Goal: Use online tool/utility: Use online tool/utility

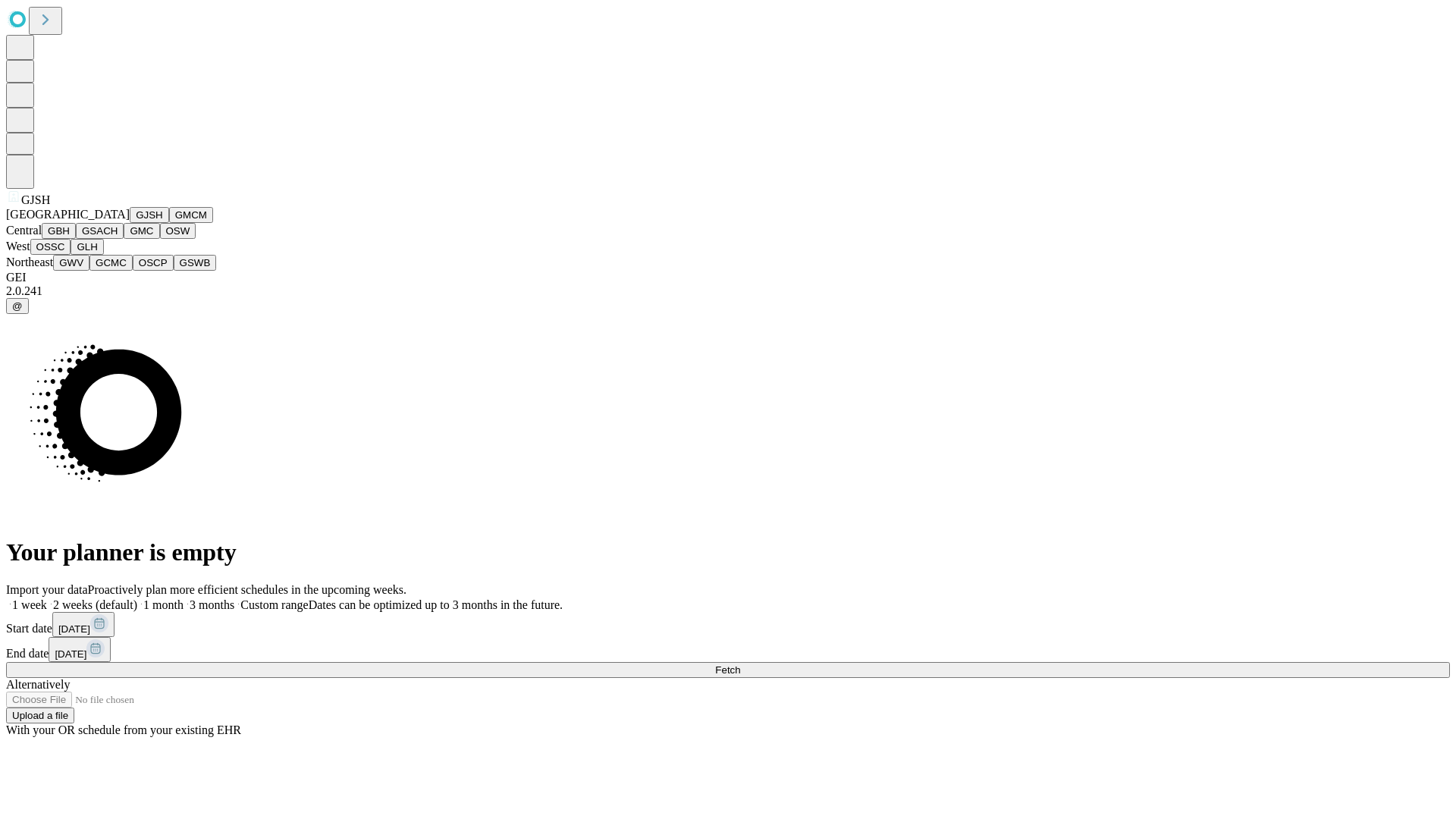
click at [130, 223] on button "GJSH" at bounding box center [149, 215] width 39 height 16
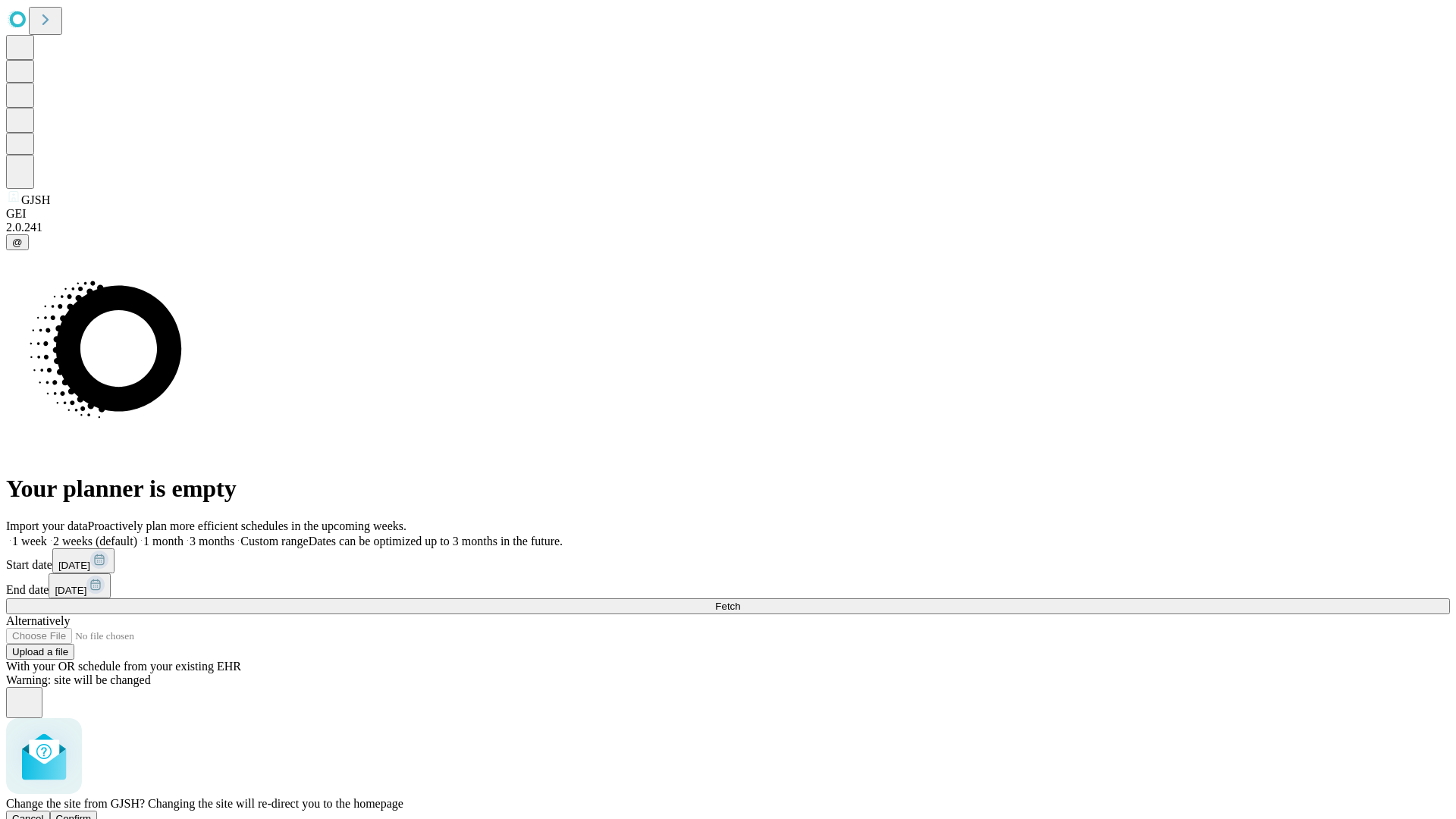
click at [92, 813] on span "Confirm" at bounding box center [74, 819] width 36 height 11
click at [183, 535] on label "1 month" at bounding box center [160, 541] width 46 height 13
click at [741, 601] on span "Fetch" at bounding box center [728, 606] width 25 height 11
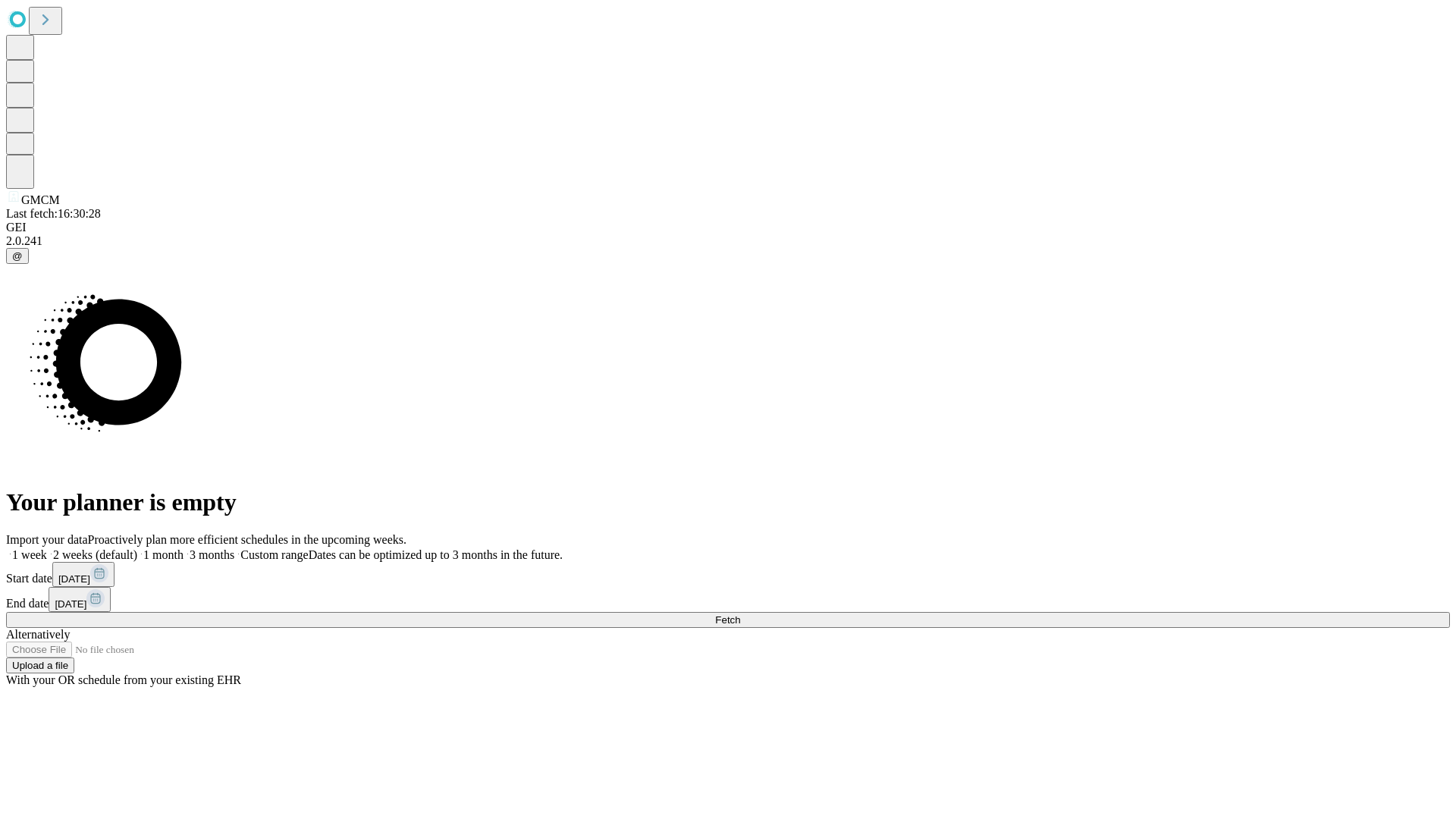
click at [741, 614] on span "Fetch" at bounding box center [728, 620] width 25 height 11
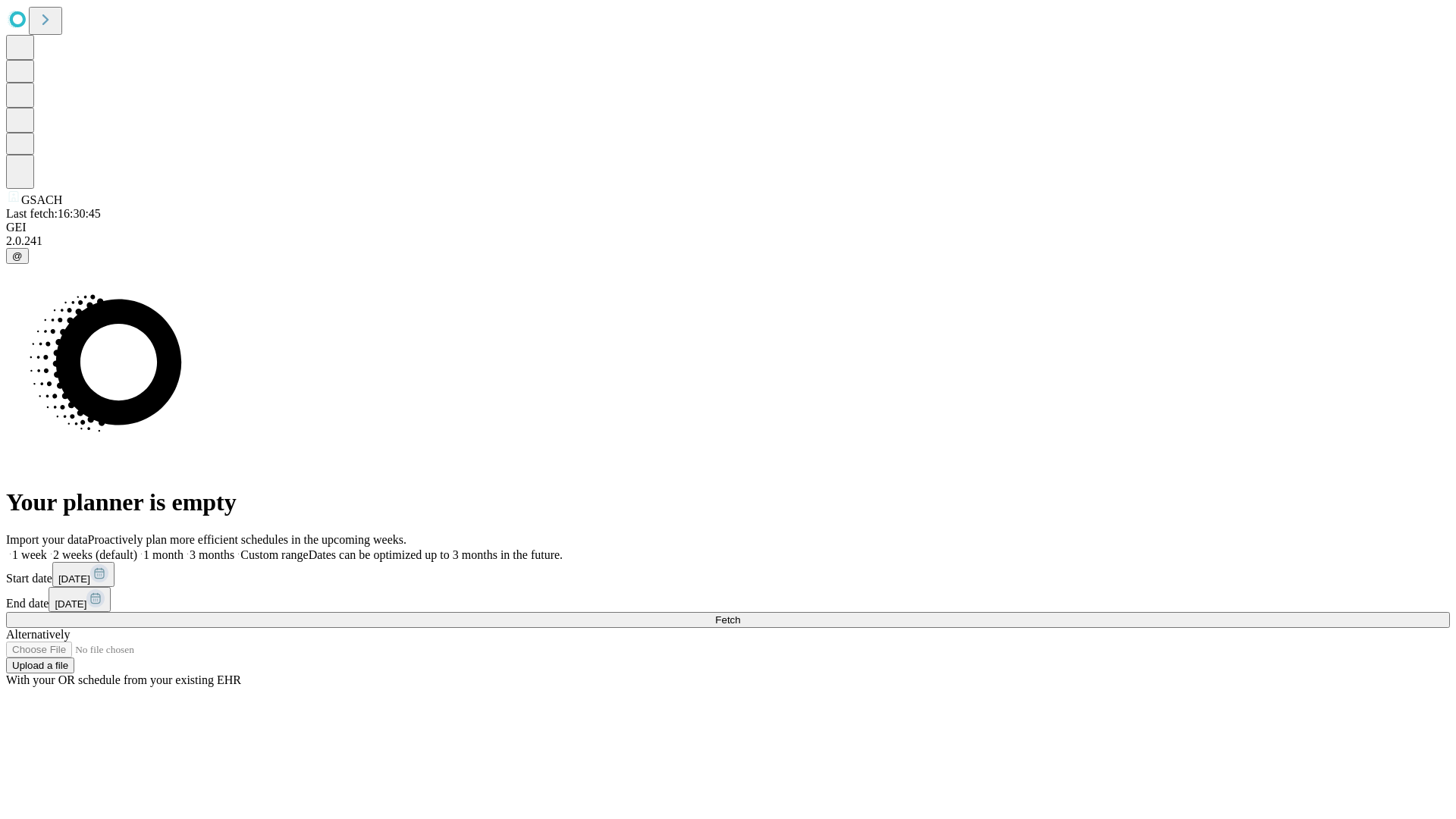
click at [183, 548] on label "1 month" at bounding box center [160, 555] width 46 height 13
click at [741, 614] on span "Fetch" at bounding box center [728, 620] width 25 height 11
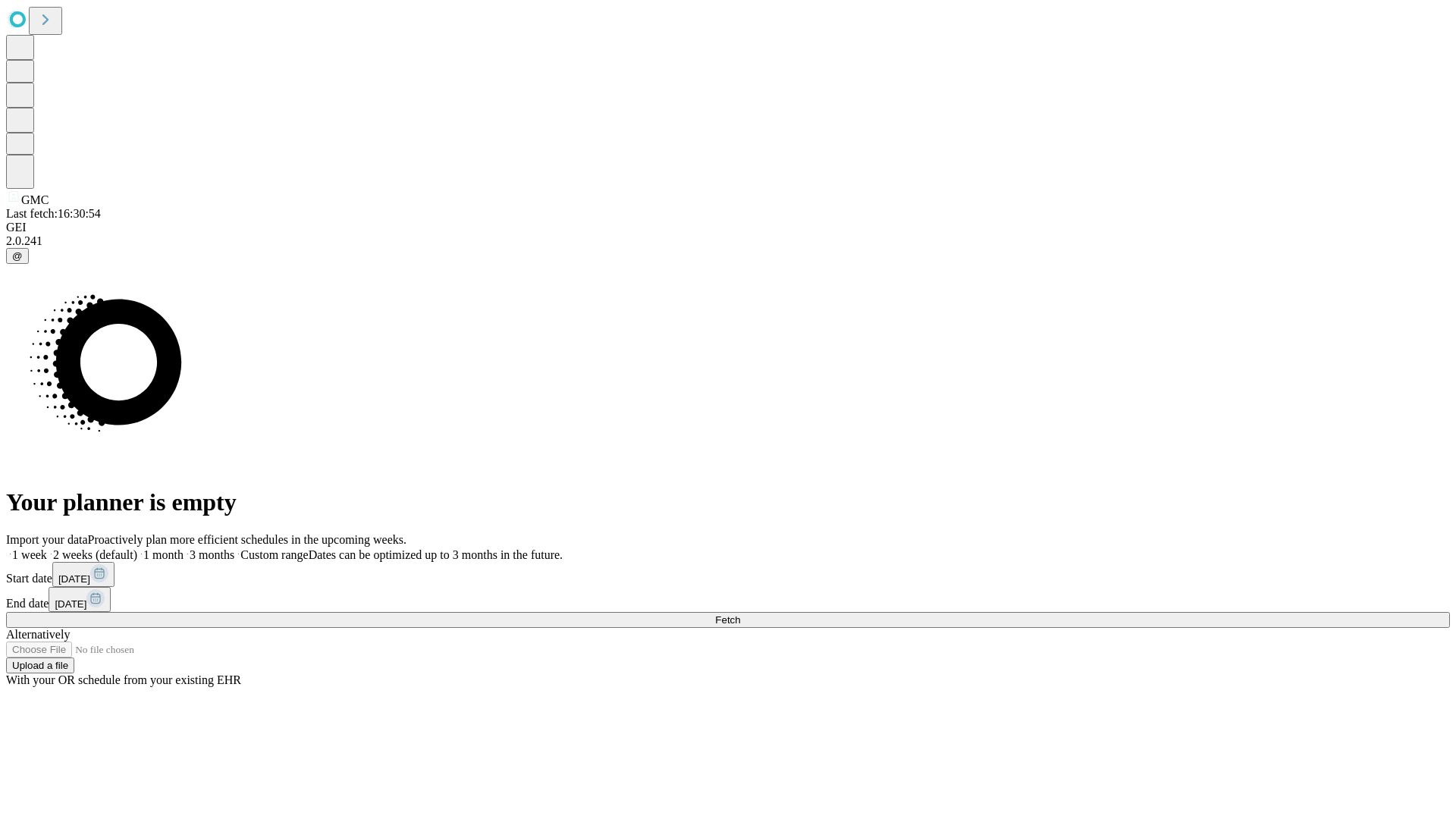
click at [741, 614] on span "Fetch" at bounding box center [728, 620] width 25 height 11
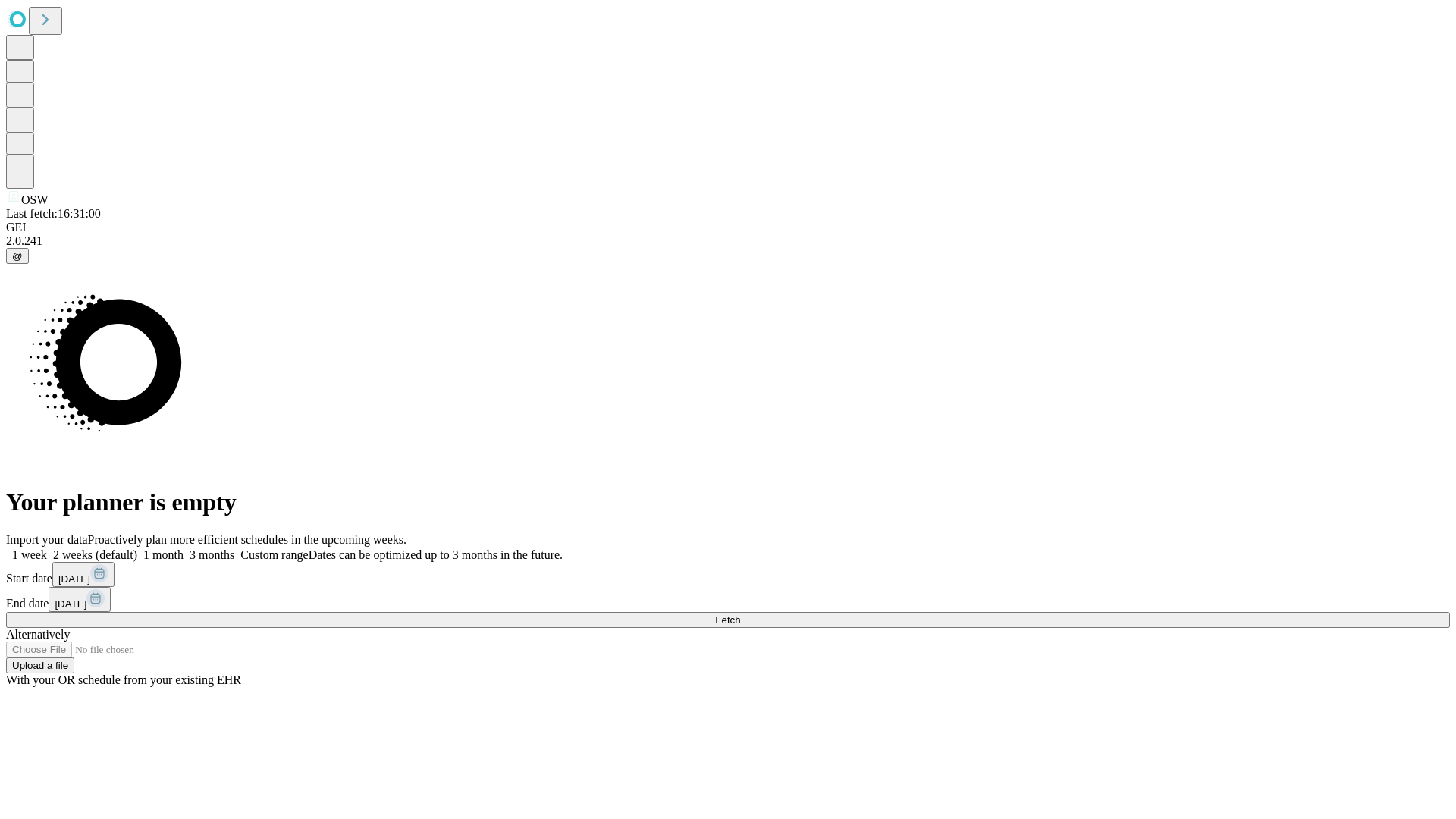
click at [183, 548] on label "1 month" at bounding box center [160, 555] width 46 height 13
click at [741, 614] on span "Fetch" at bounding box center [728, 620] width 25 height 11
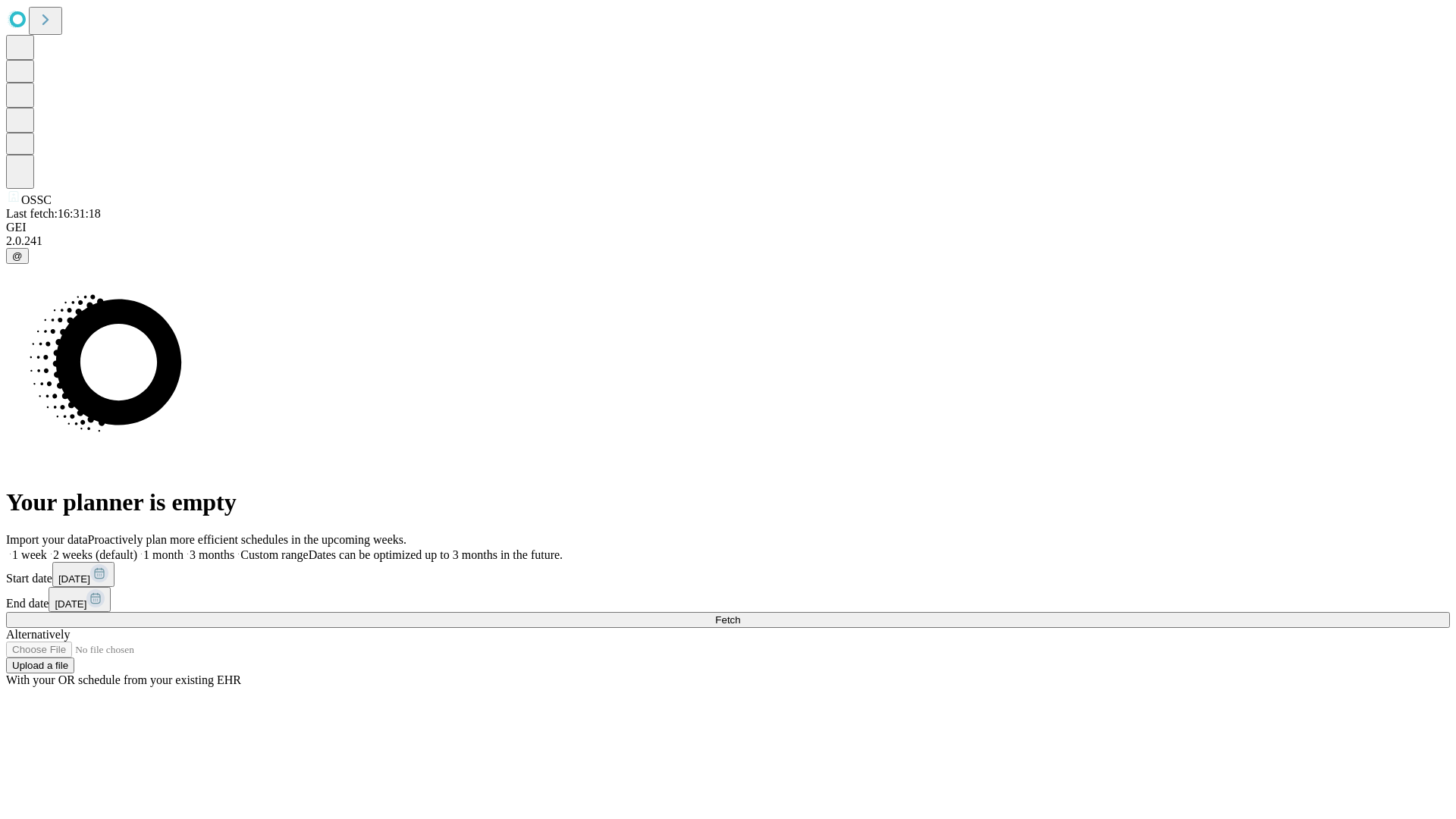
click at [183, 548] on label "1 month" at bounding box center [160, 555] width 46 height 13
click at [741, 614] on span "Fetch" at bounding box center [728, 620] width 25 height 11
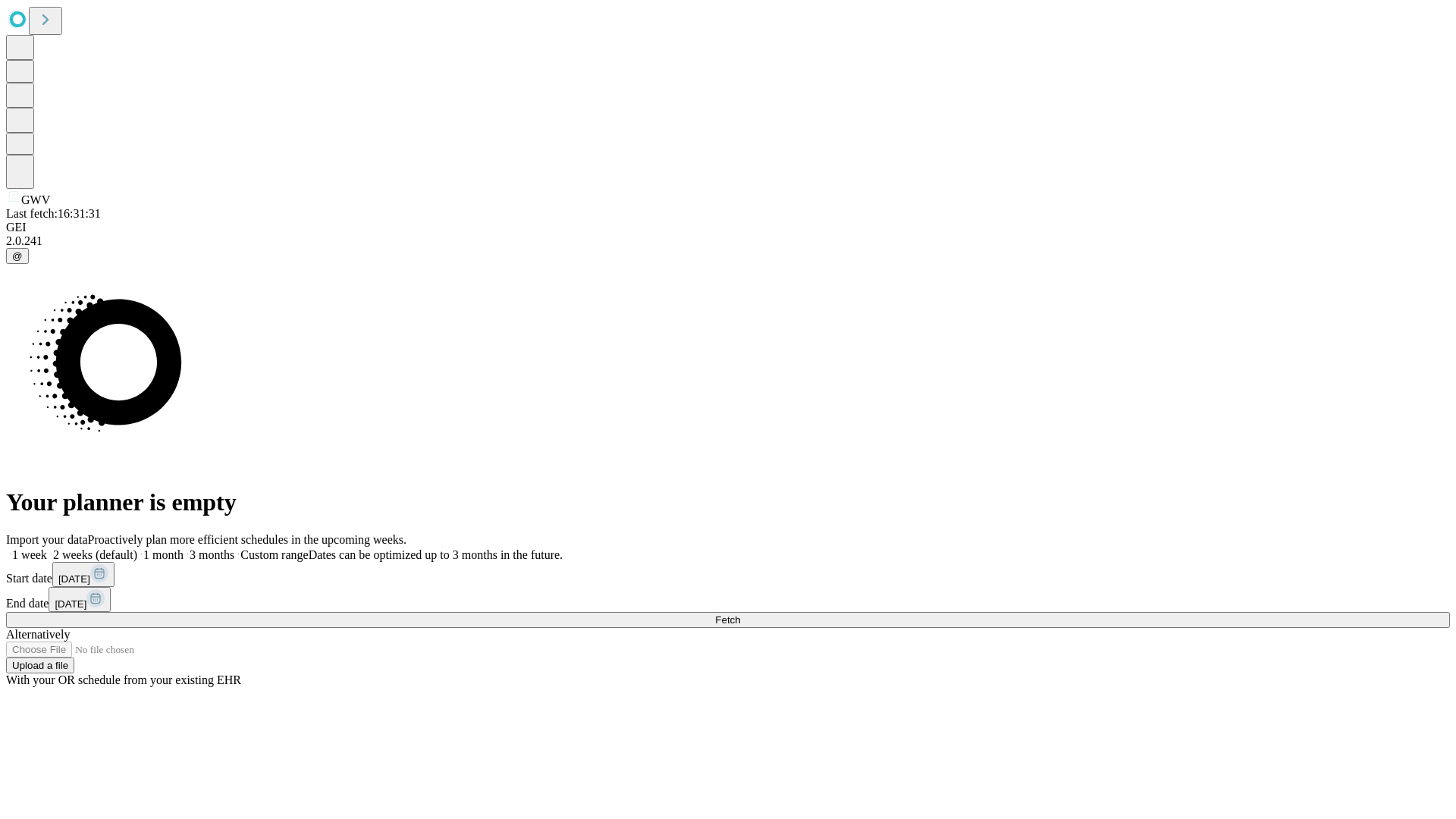
click at [183, 548] on label "1 month" at bounding box center [160, 555] width 46 height 13
click at [741, 614] on span "Fetch" at bounding box center [728, 620] width 25 height 11
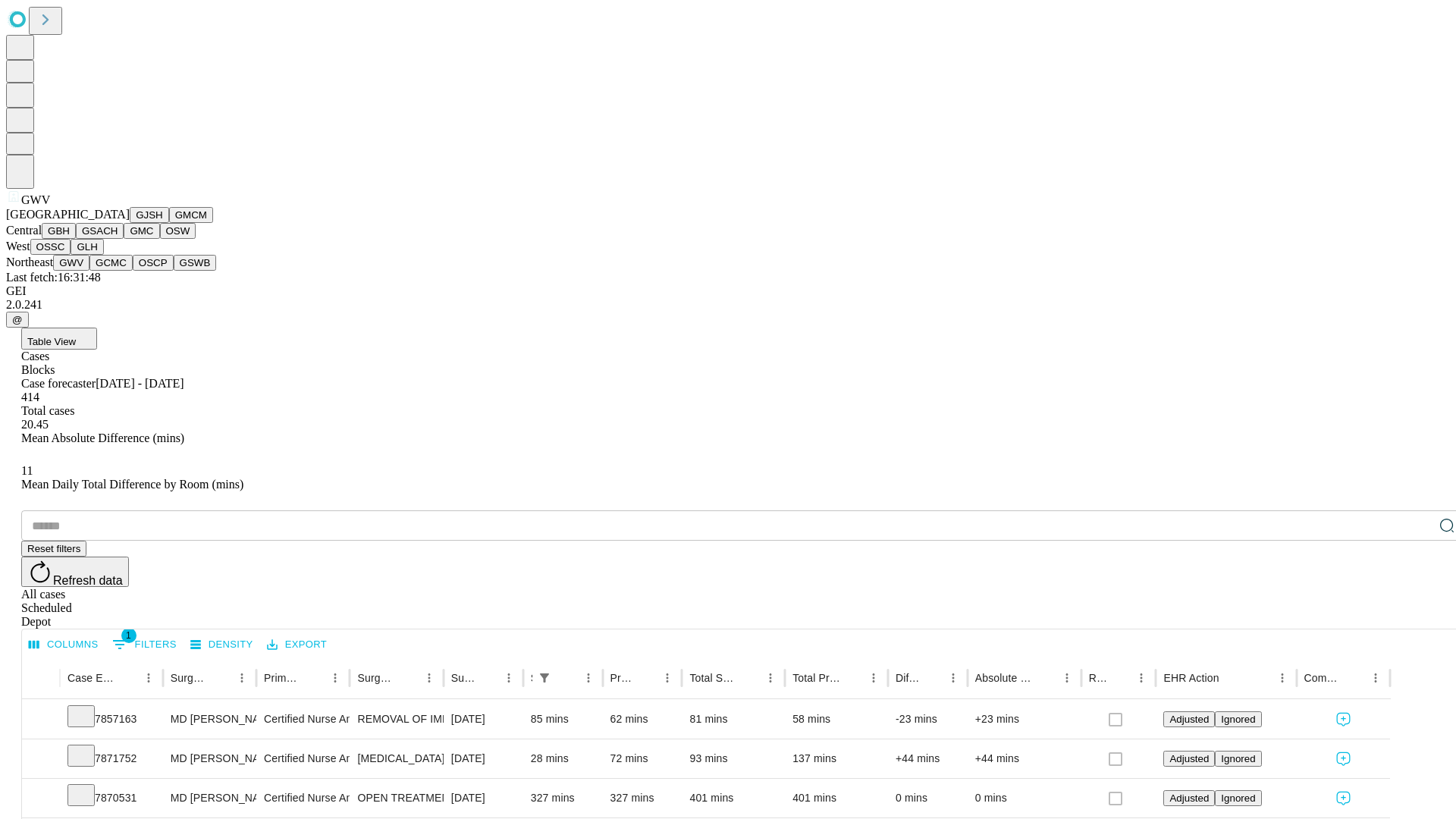
click at [117, 271] on button "GCMC" at bounding box center [111, 263] width 43 height 16
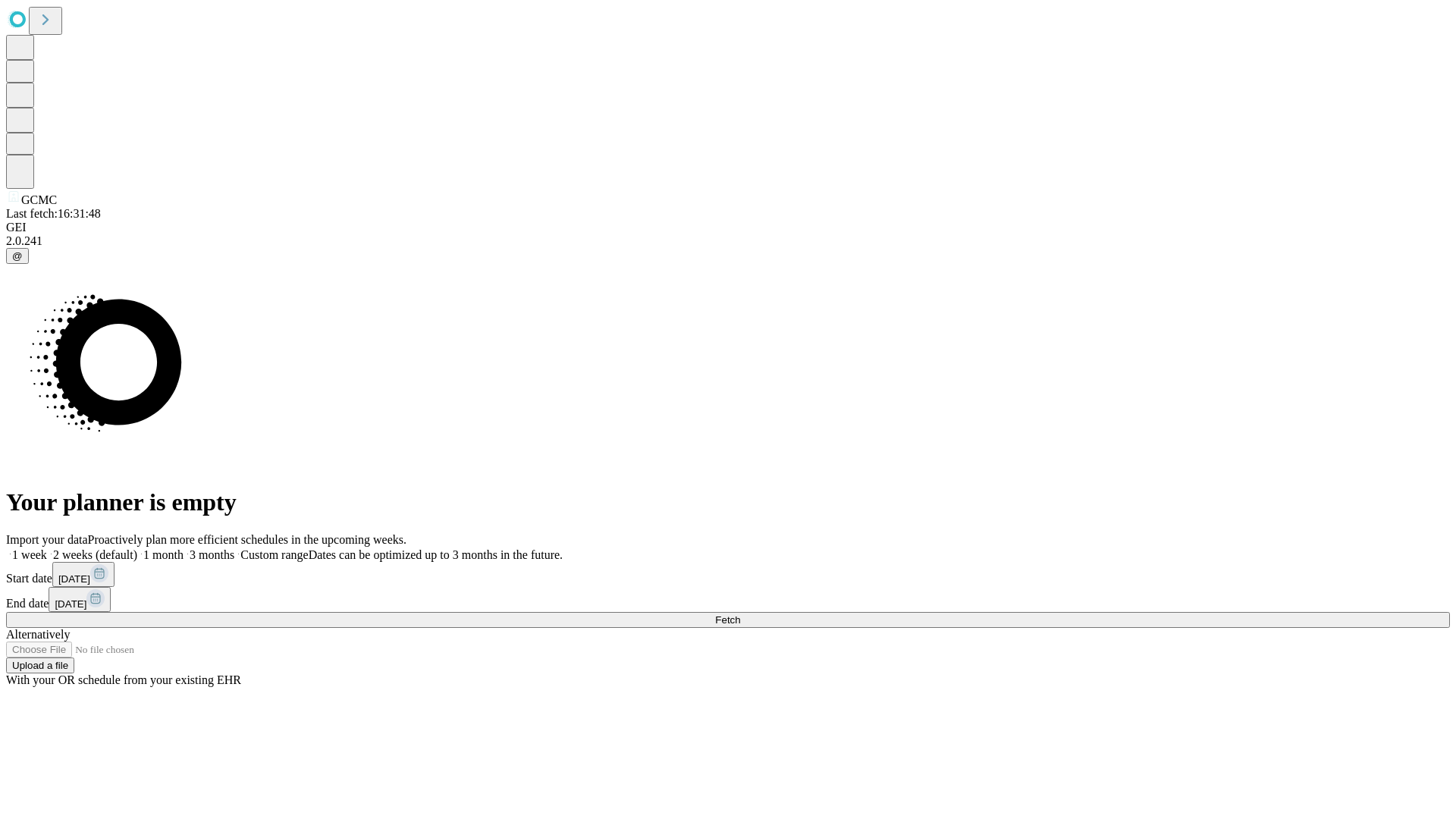
click at [741, 614] on span "Fetch" at bounding box center [728, 620] width 25 height 11
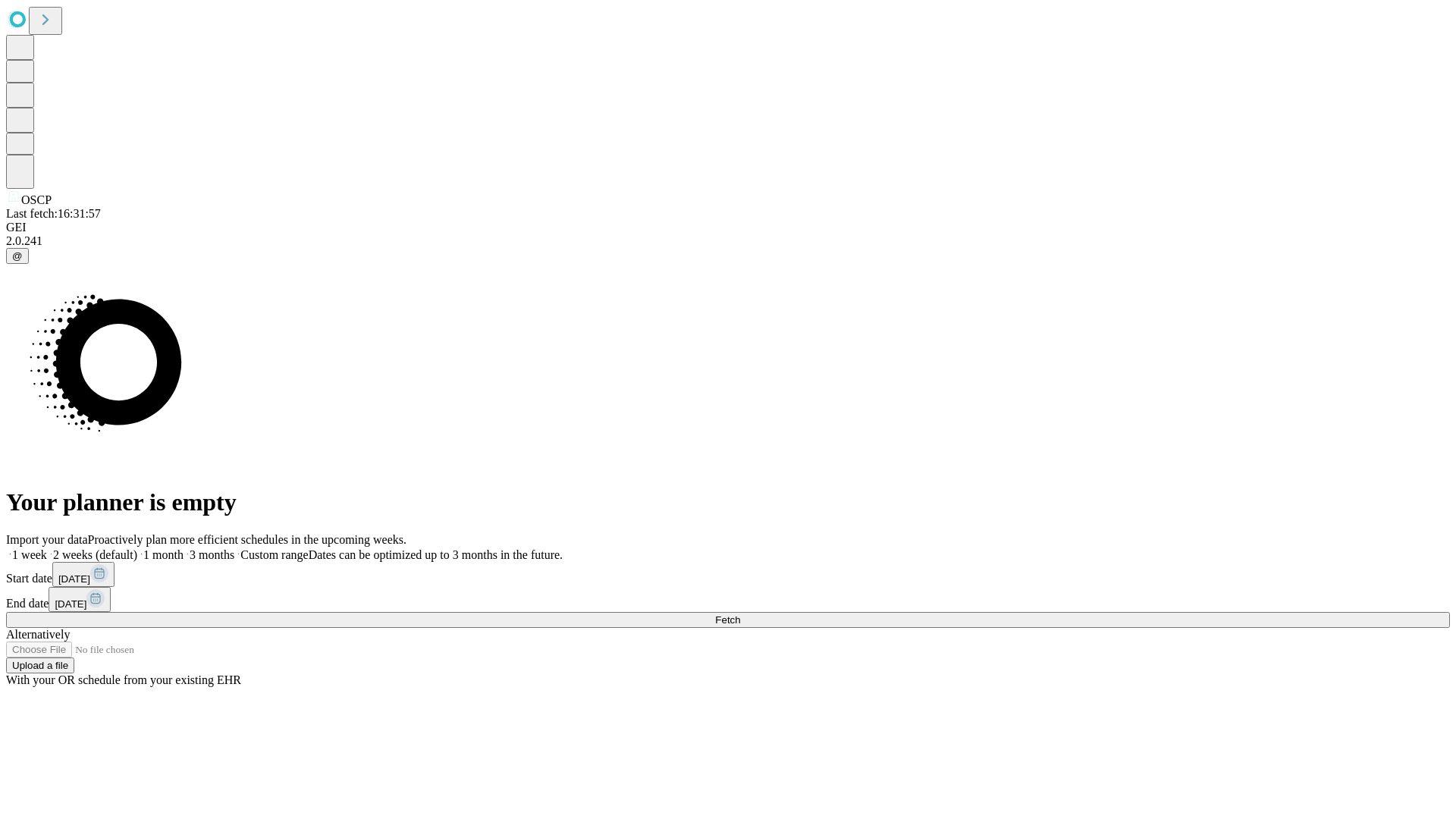
click at [183, 548] on label "1 month" at bounding box center [160, 555] width 46 height 13
click at [741, 614] on span "Fetch" at bounding box center [728, 620] width 25 height 11
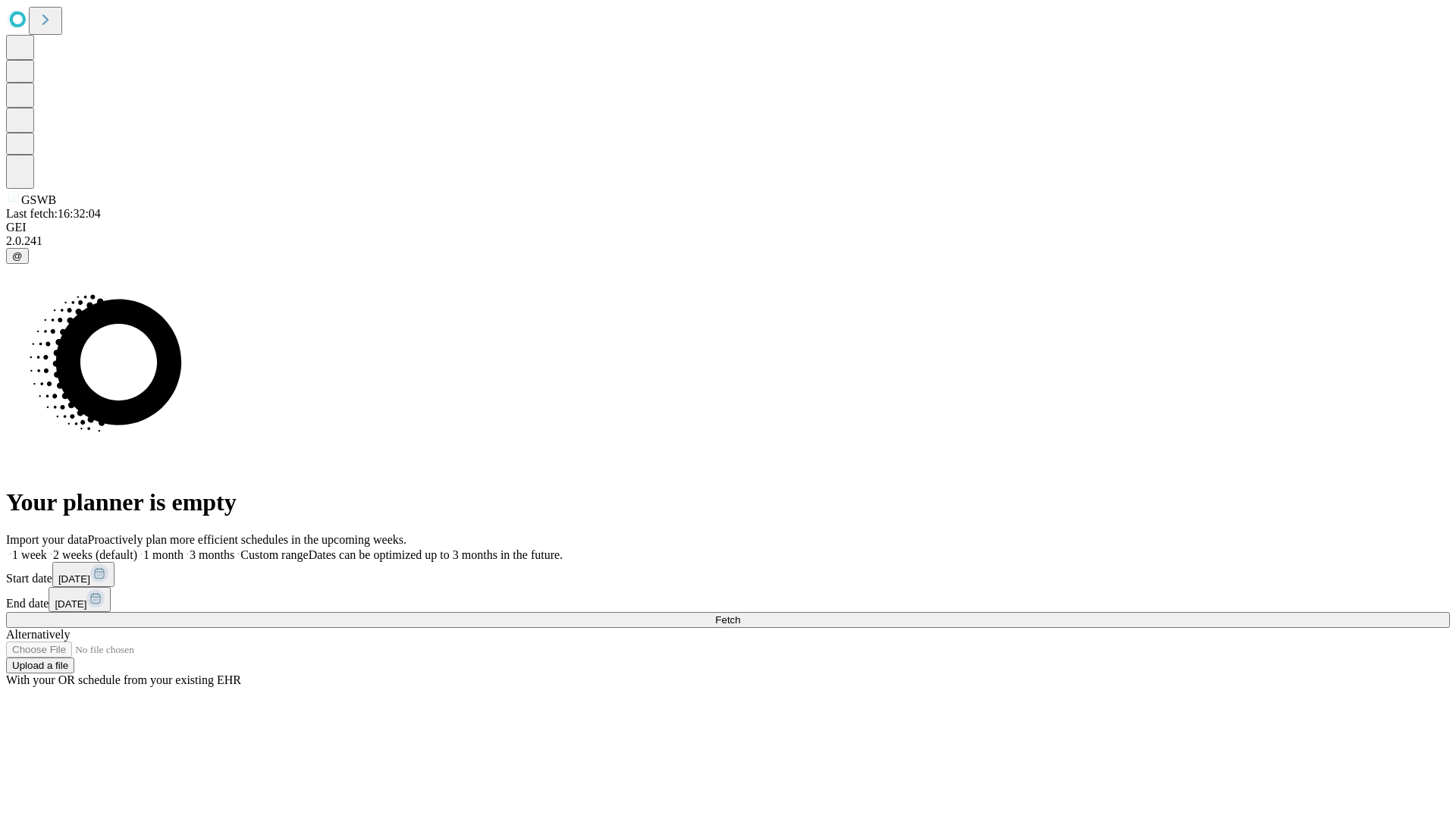
click at [183, 548] on label "1 month" at bounding box center [160, 555] width 46 height 13
click at [741, 614] on span "Fetch" at bounding box center [728, 620] width 25 height 11
